Goal: Task Accomplishment & Management: Manage account settings

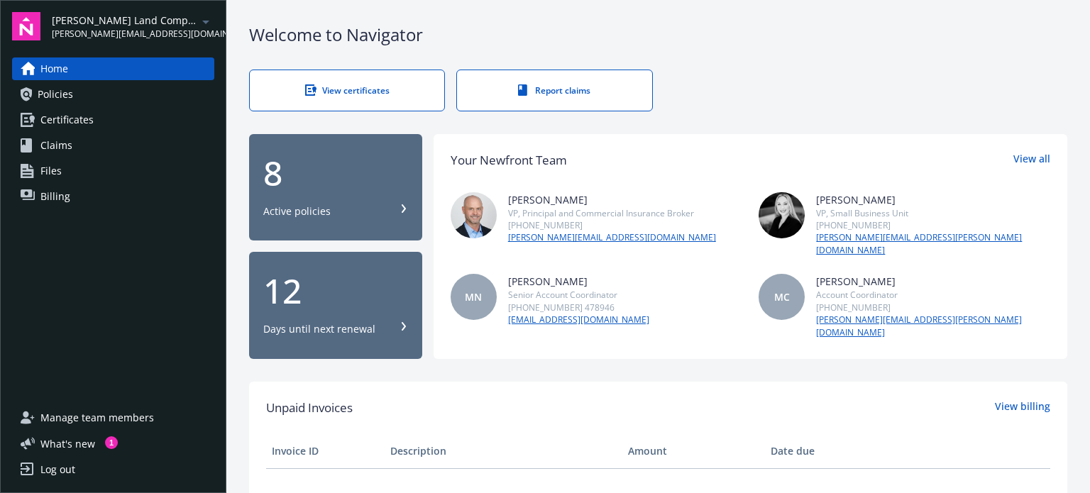
click at [392, 204] on div "Active policies" at bounding box center [335, 211] width 145 height 14
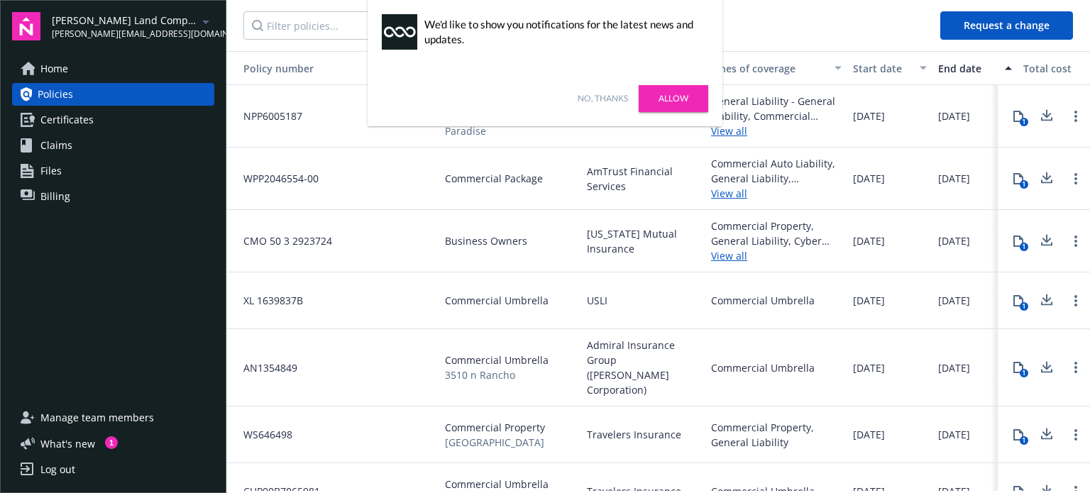
click at [607, 99] on link "No, thanks" at bounding box center [602, 98] width 50 height 13
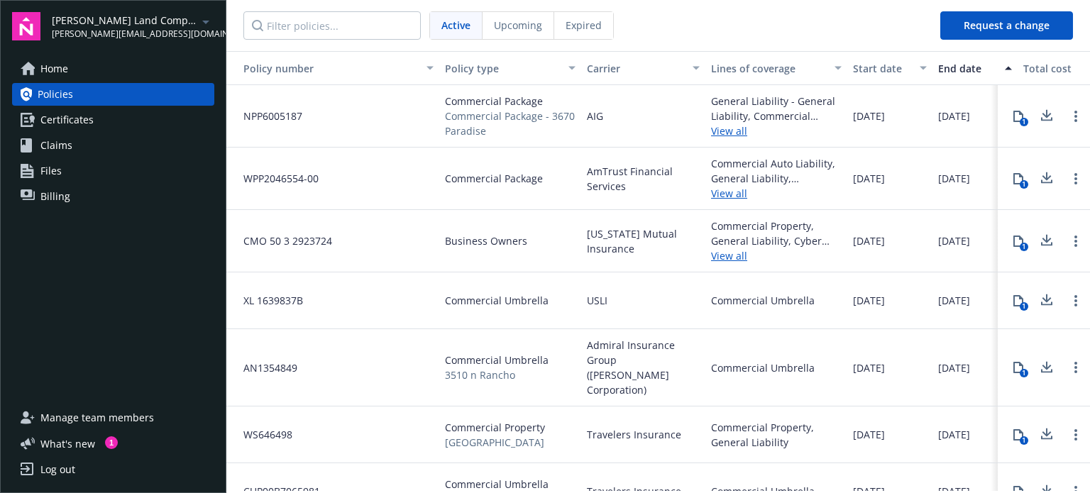
click at [33, 192] on icon at bounding box center [28, 194] width 14 height 11
